Goal: Transaction & Acquisition: Purchase product/service

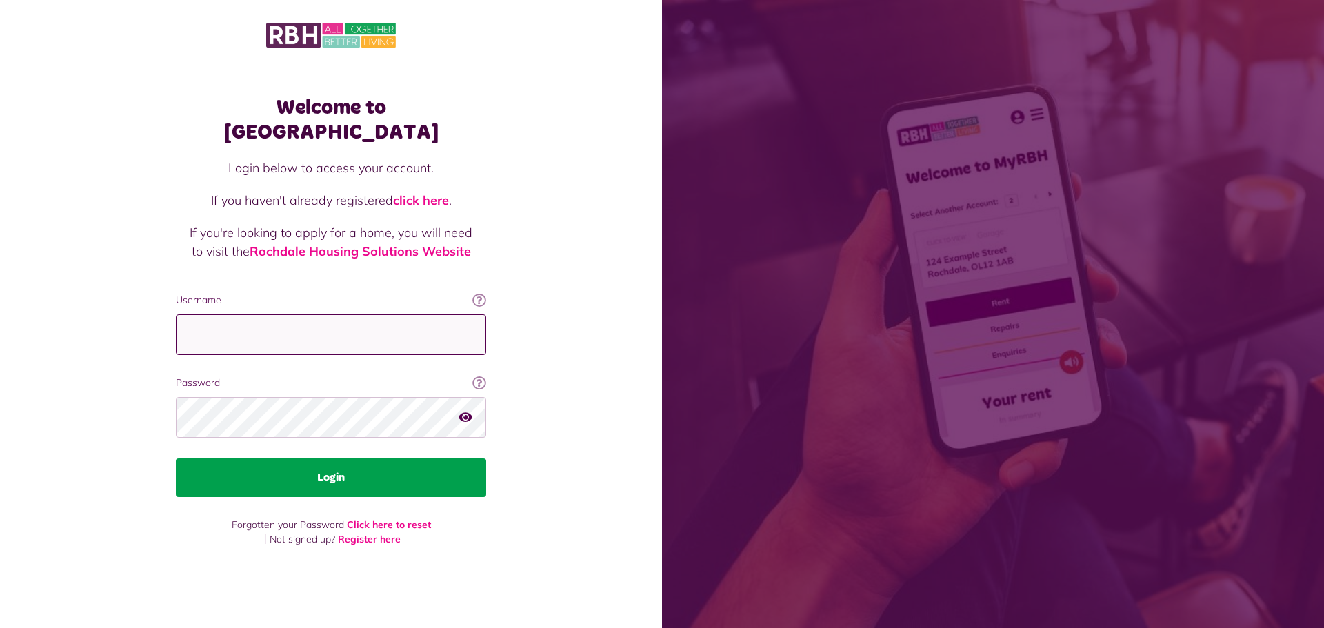
type input "**********"
click at [341, 468] on button "Login" at bounding box center [331, 478] width 310 height 39
click at [290, 459] on button "Login" at bounding box center [331, 478] width 310 height 39
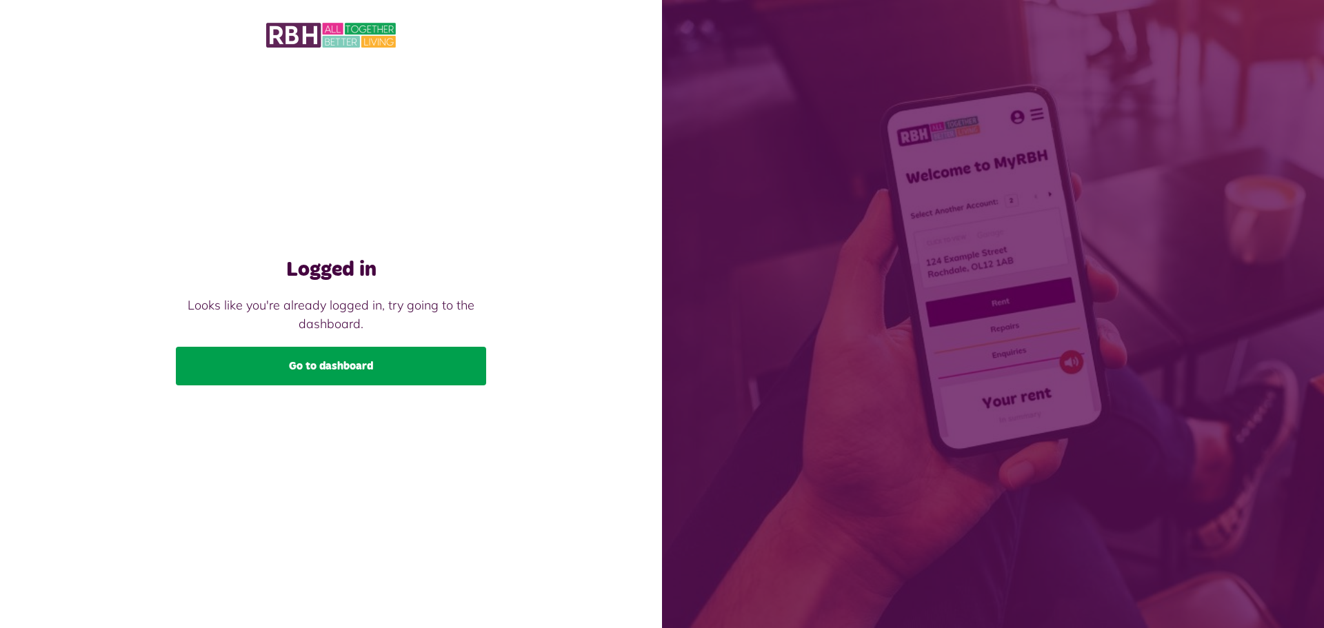
click at [304, 367] on link "Go to dashboard" at bounding box center [331, 366] width 310 height 39
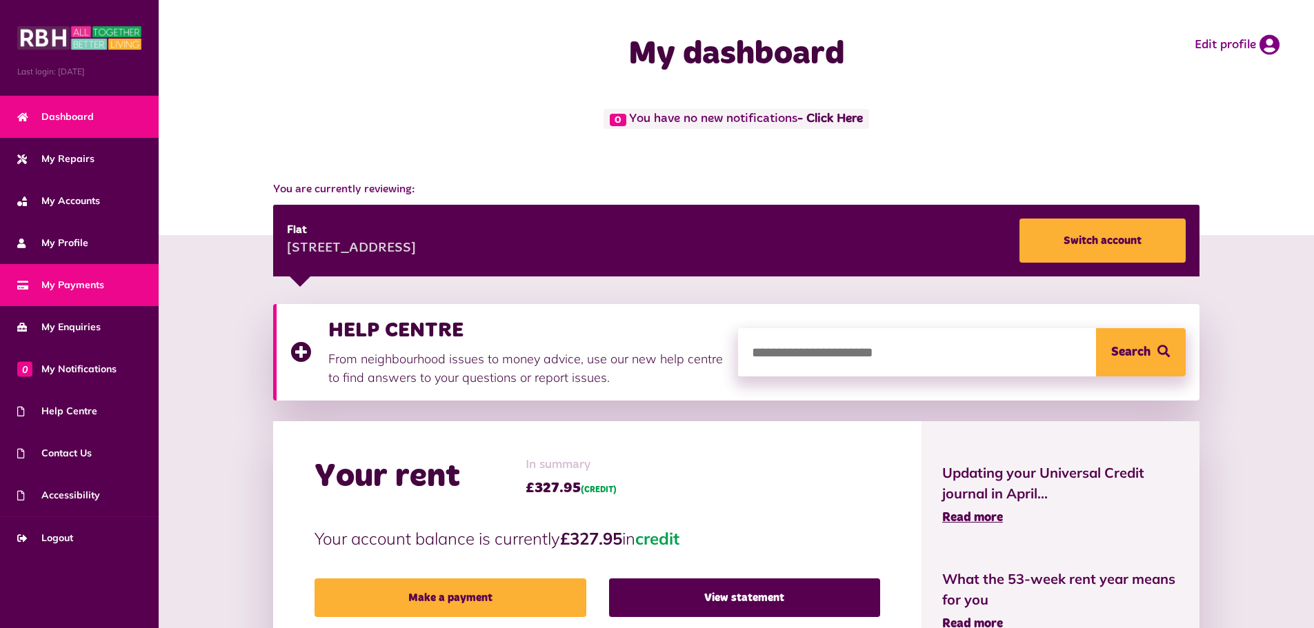
click at [84, 284] on span "My Payments" at bounding box center [60, 285] width 87 height 14
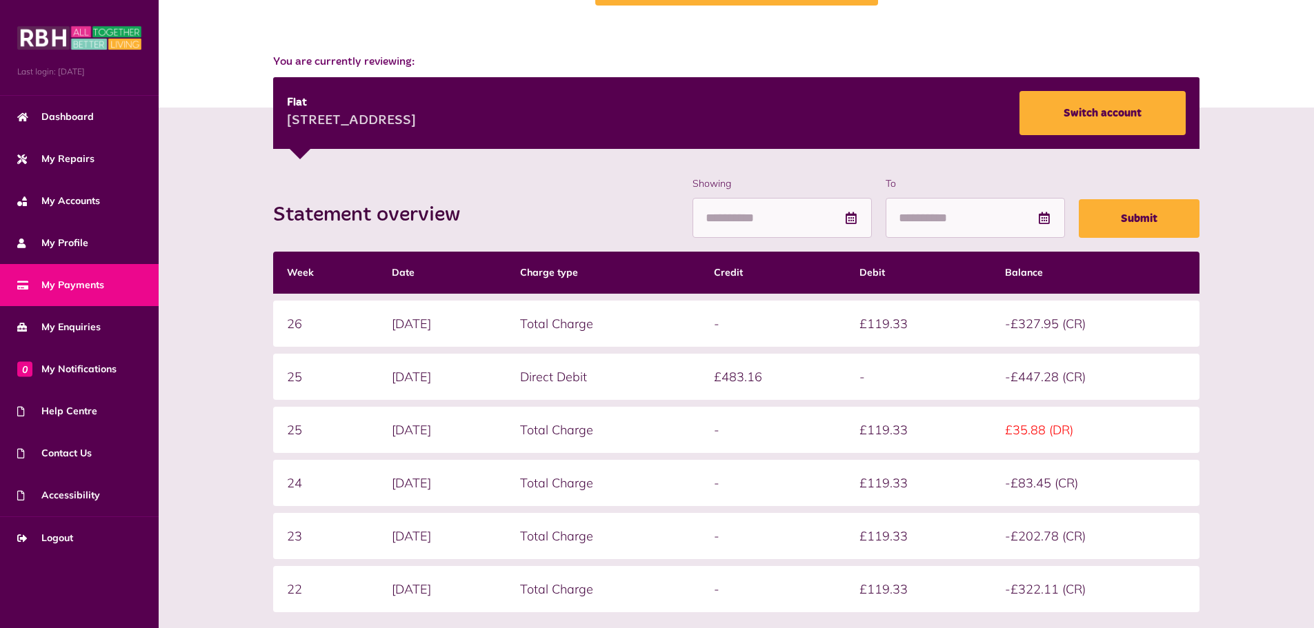
scroll to position [138, 0]
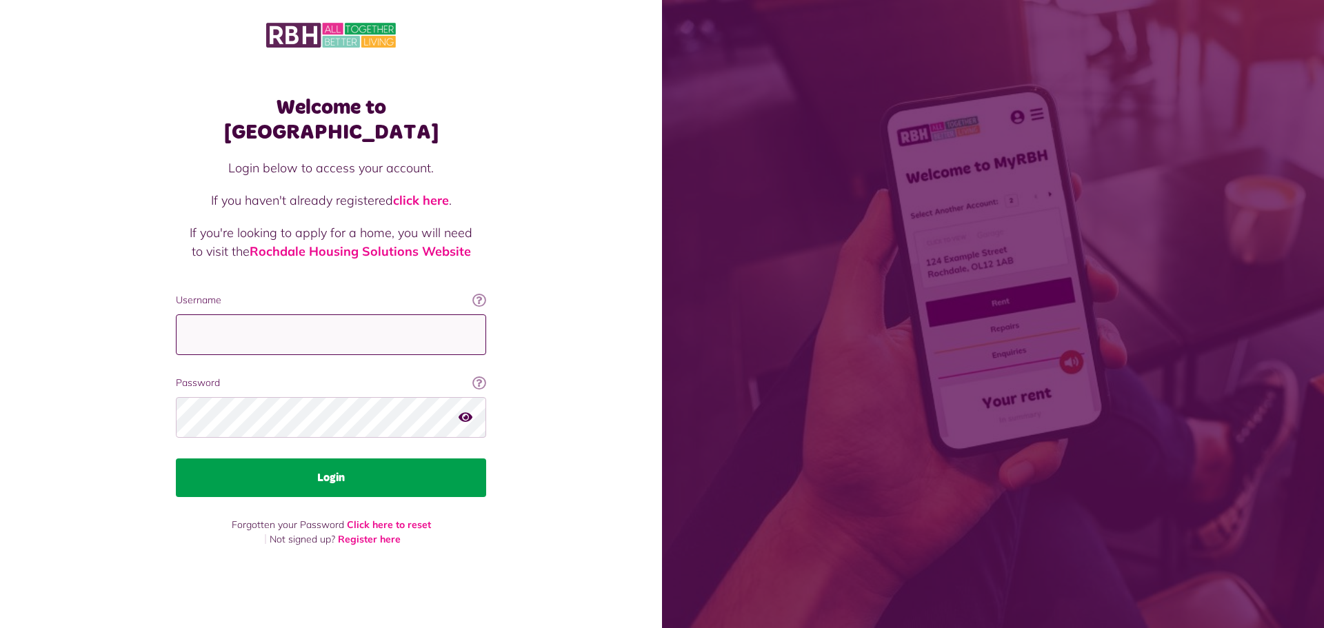
type input "**********"
click at [416, 467] on button "Login" at bounding box center [331, 478] width 310 height 39
click at [385, 459] on button "Login" at bounding box center [331, 478] width 310 height 39
click at [294, 470] on button "Login" at bounding box center [331, 478] width 310 height 39
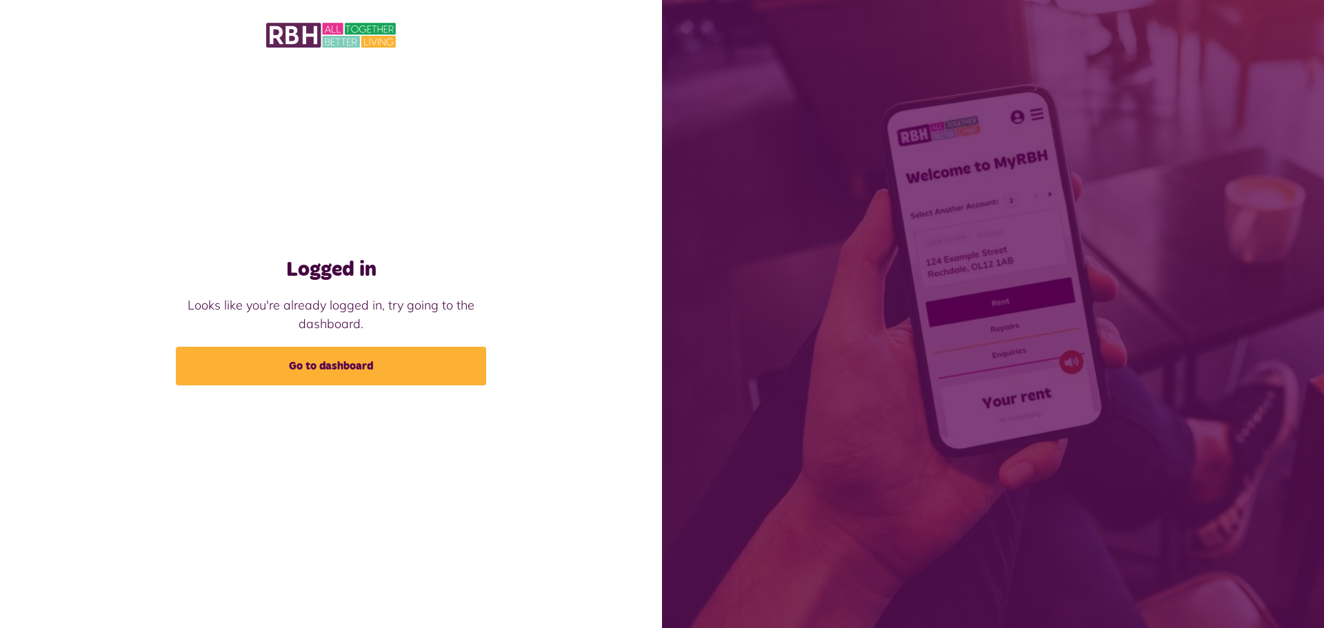
click at [330, 357] on link "Go to dashboard" at bounding box center [331, 366] width 310 height 39
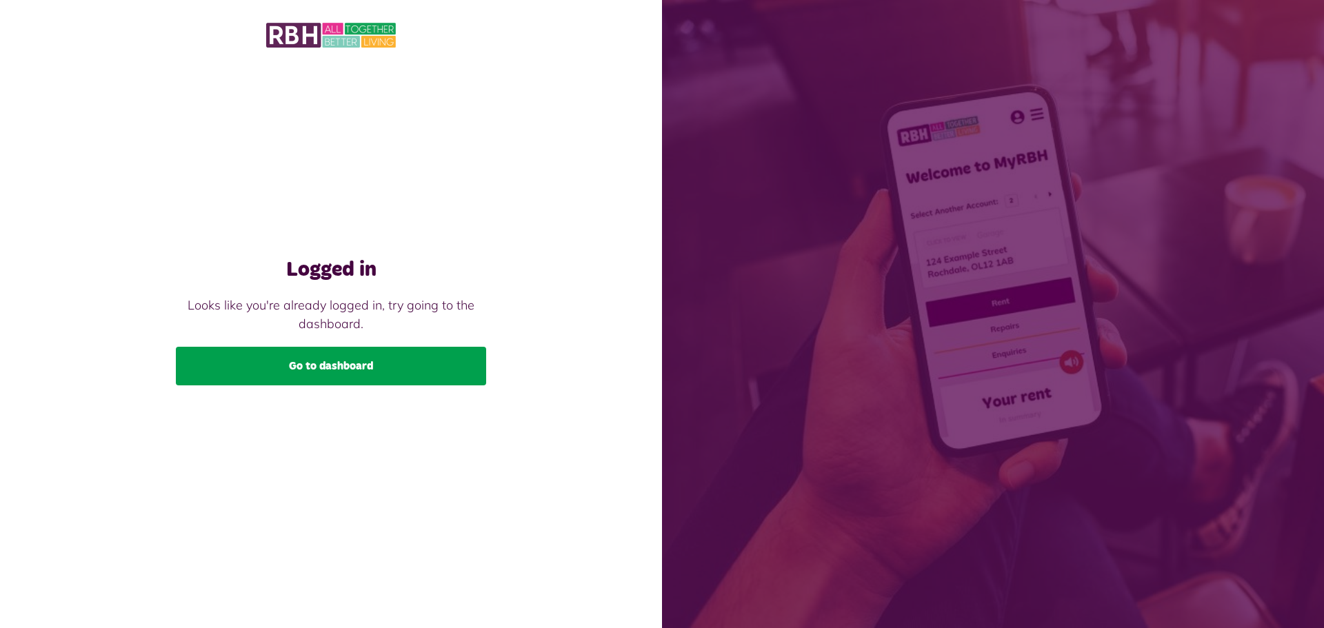
click at [332, 369] on link "Go to dashboard" at bounding box center [331, 366] width 310 height 39
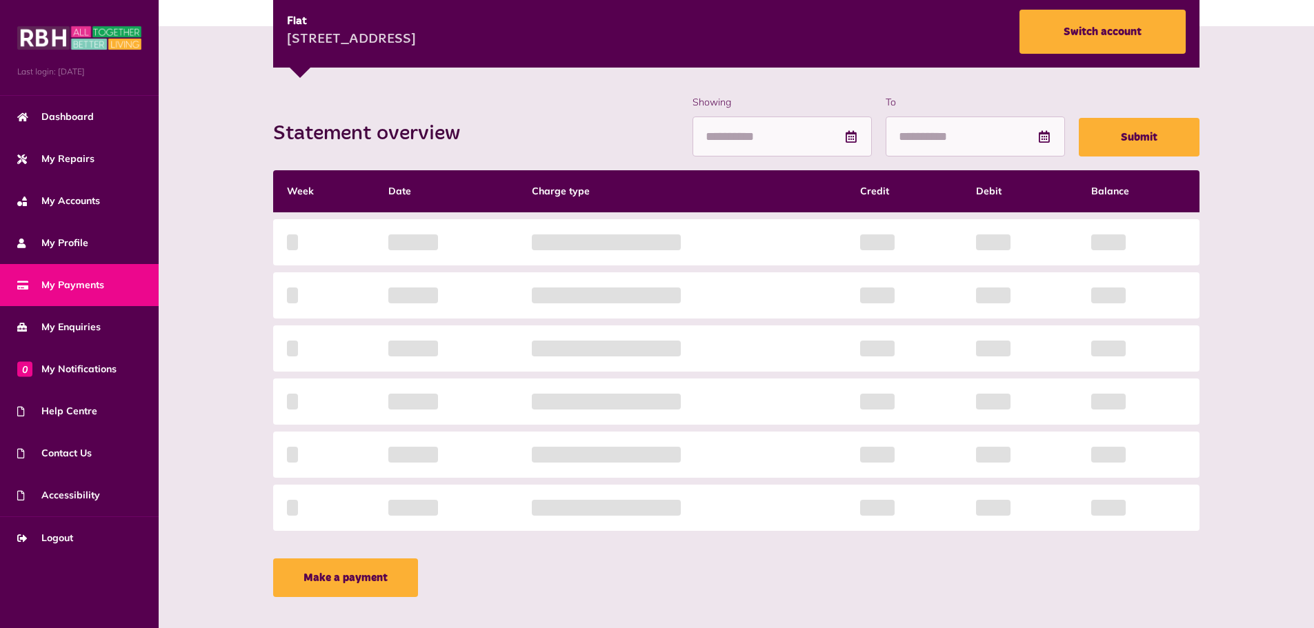
scroll to position [223, 0]
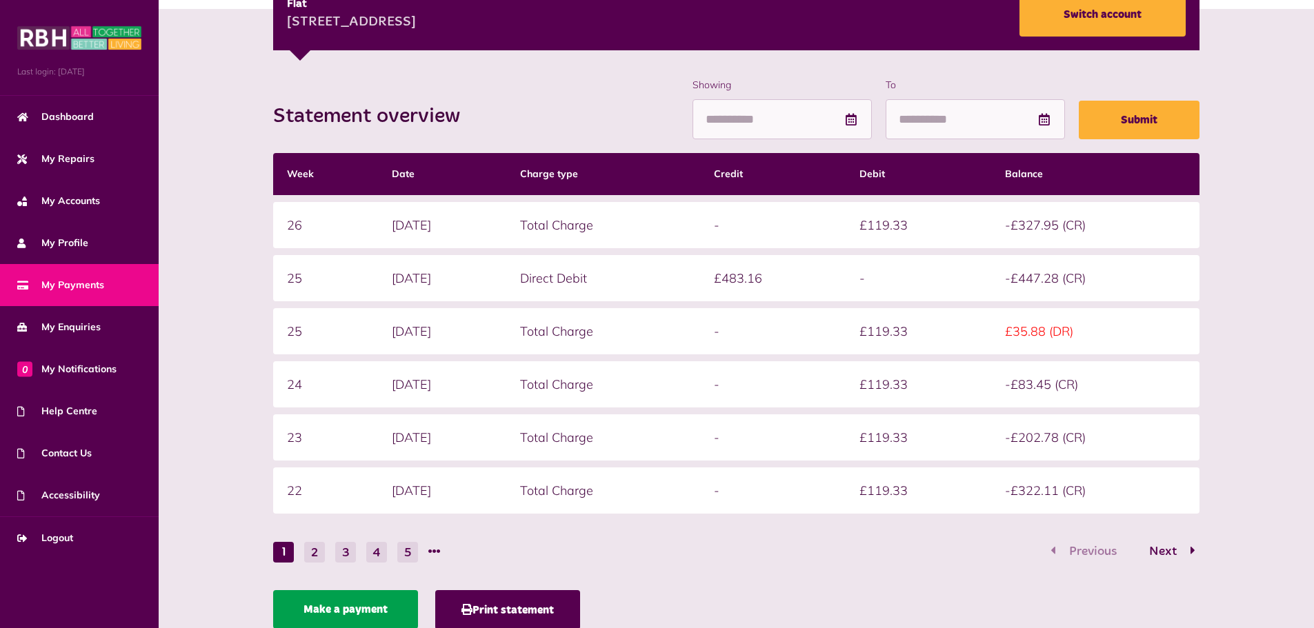
click at [360, 556] on ul "1 2 3 4 5" at bounding box center [362, 551] width 178 height 21
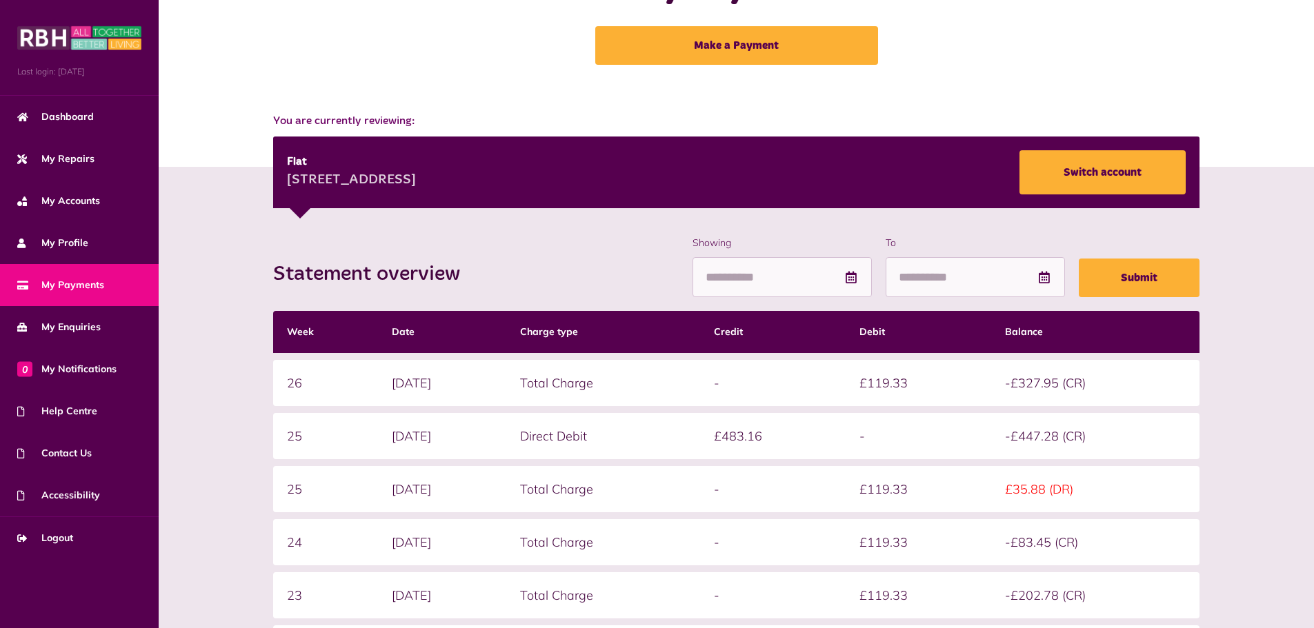
scroll to position [69, 0]
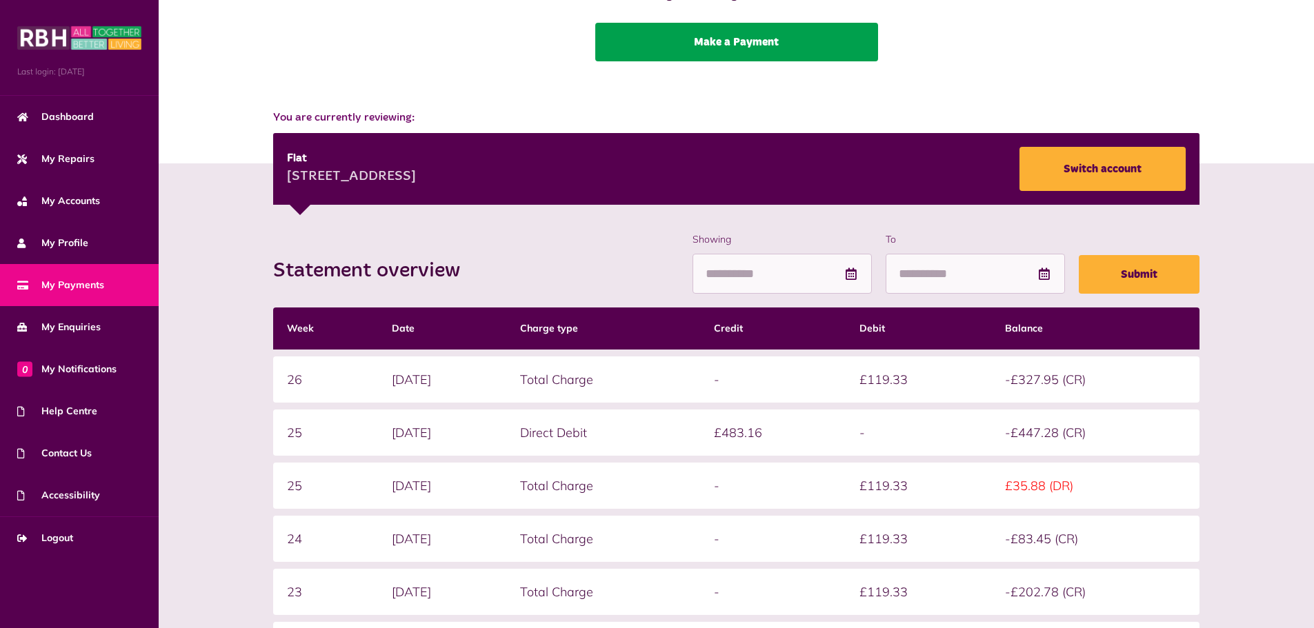
click at [770, 48] on link "Make a Payment" at bounding box center [736, 42] width 283 height 39
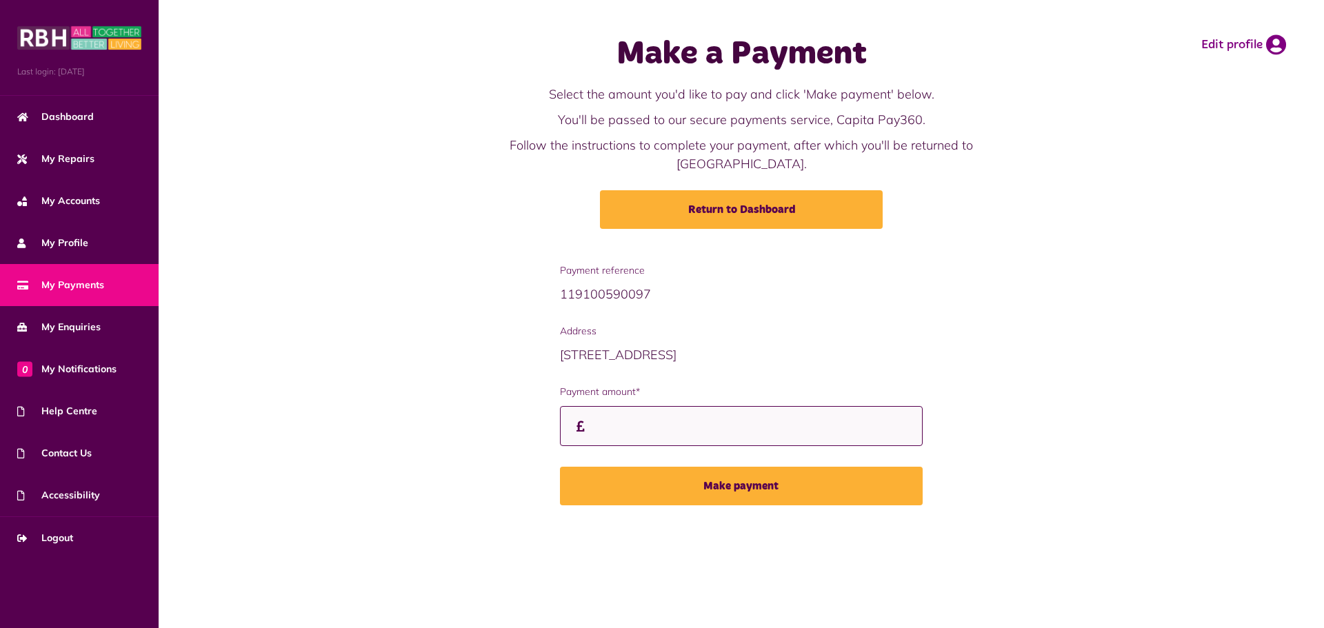
click at [639, 415] on input "Payment amount*" at bounding box center [741, 426] width 363 height 41
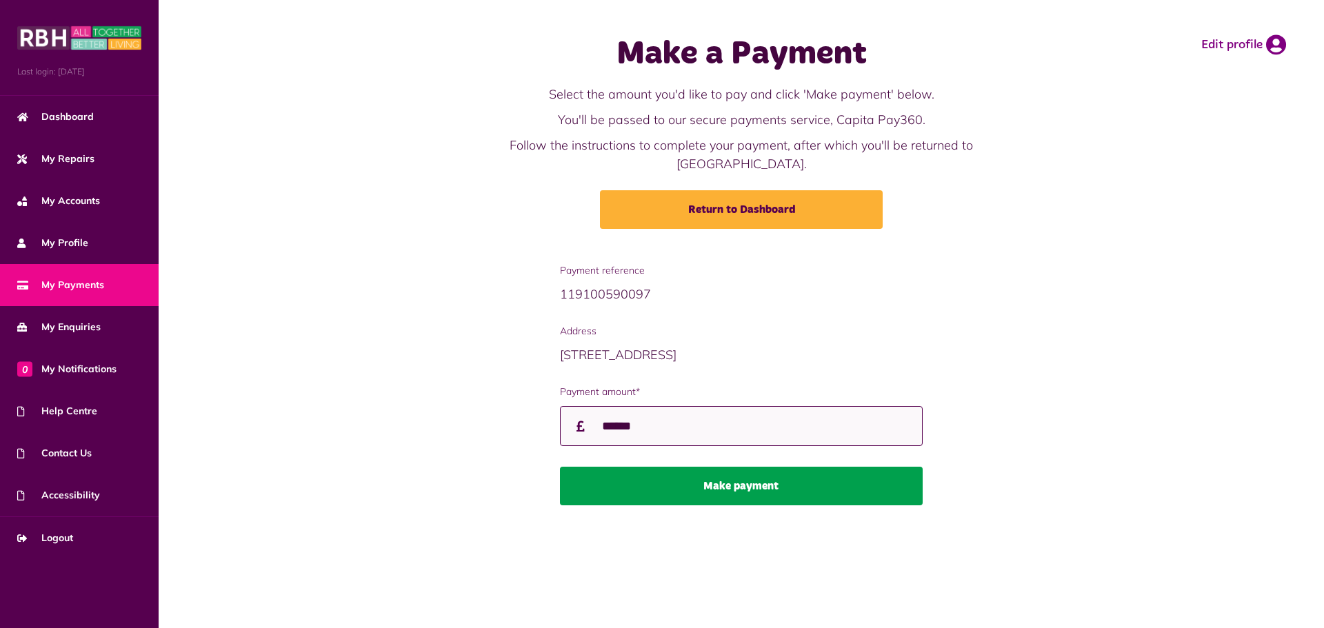
type input "******"
click at [694, 467] on button "Make payment" at bounding box center [741, 486] width 363 height 39
